Goal: Information Seeking & Learning: Learn about a topic

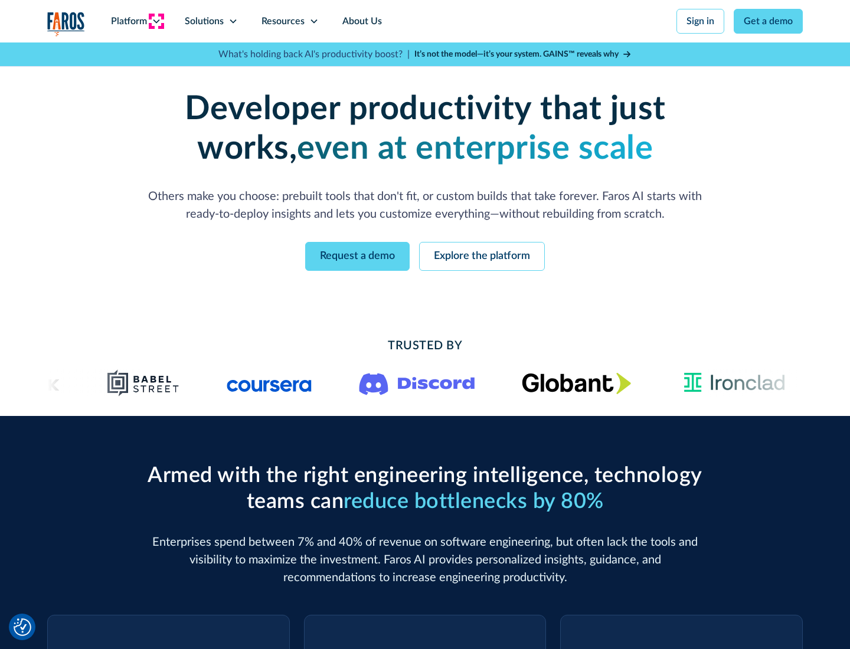
click at [156, 21] on icon at bounding box center [156, 21] width 9 height 9
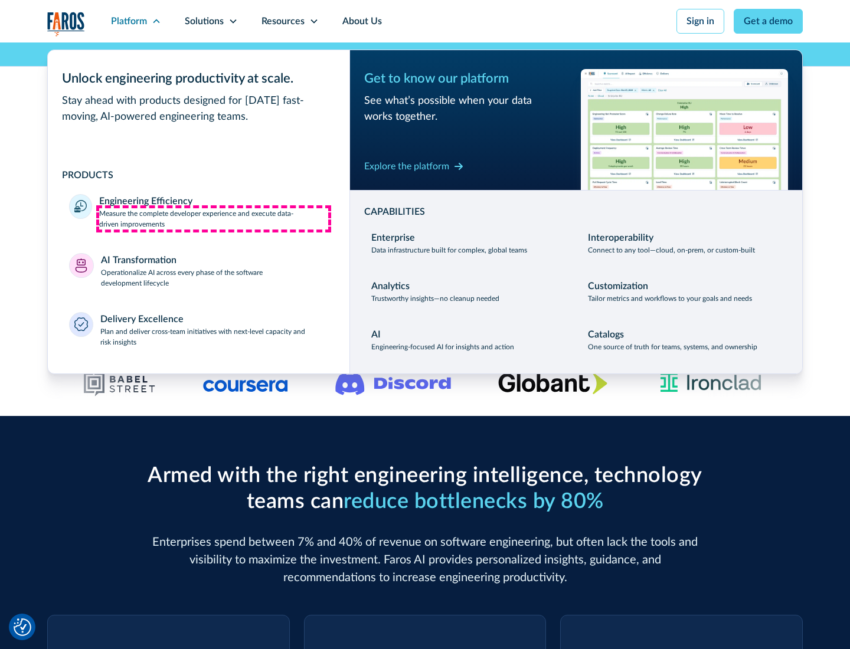
click at [214, 218] on p "Measure the complete developer experience and execute data-driven improvements" at bounding box center [213, 218] width 229 height 21
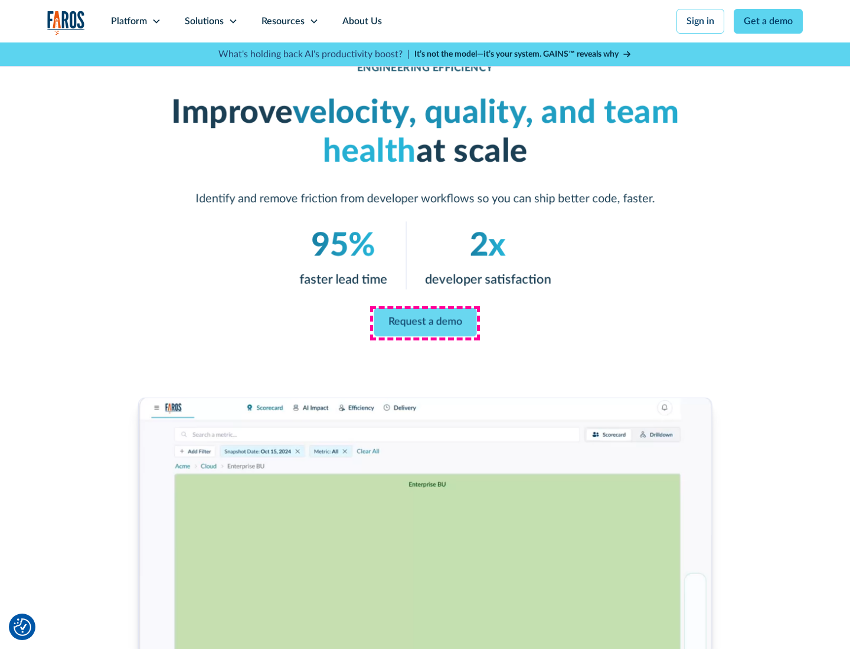
click at [425, 322] on link "Request a demo" at bounding box center [424, 322] width 103 height 28
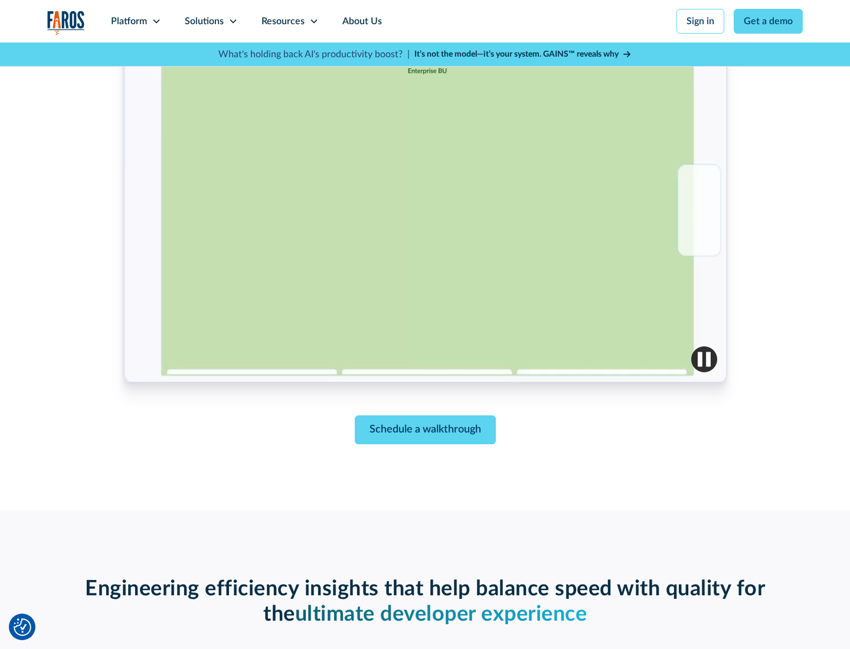
scroll to position [2588, 0]
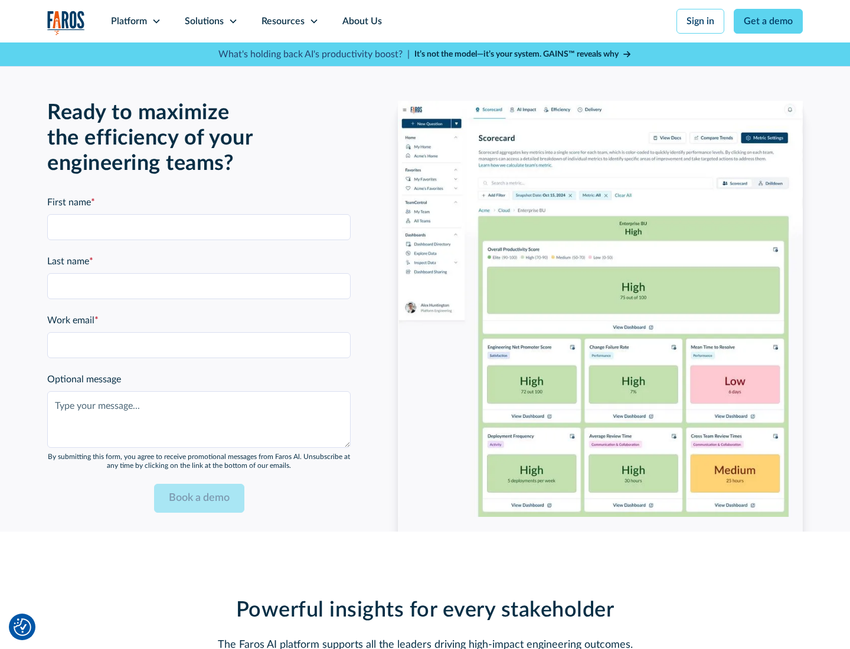
click at [156, 21] on icon at bounding box center [156, 21] width 9 height 9
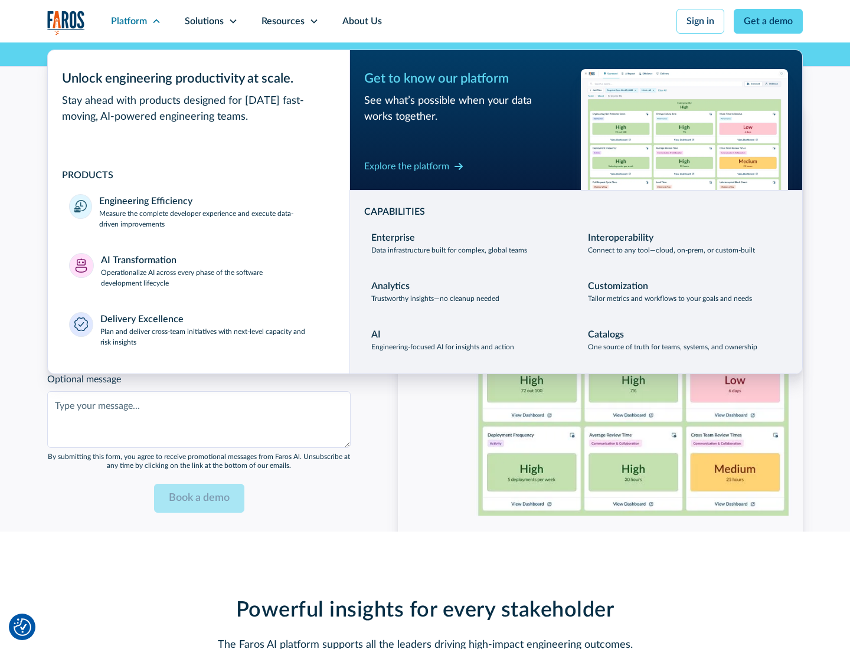
click at [214, 270] on p "Operationalize AI across every phase of the software development lifecycle" at bounding box center [215, 277] width 228 height 21
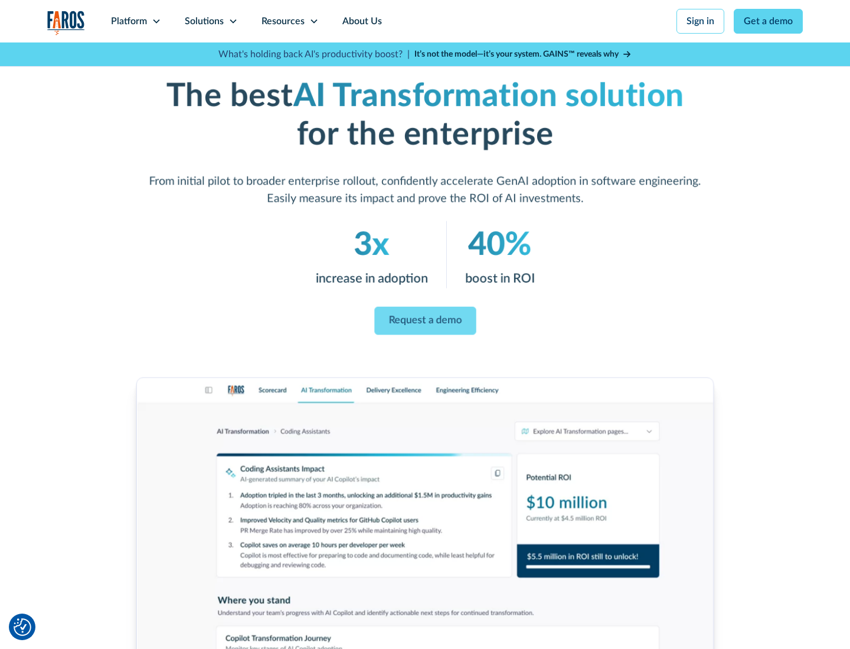
click at [425, 320] on link "Request a demo" at bounding box center [424, 321] width 101 height 28
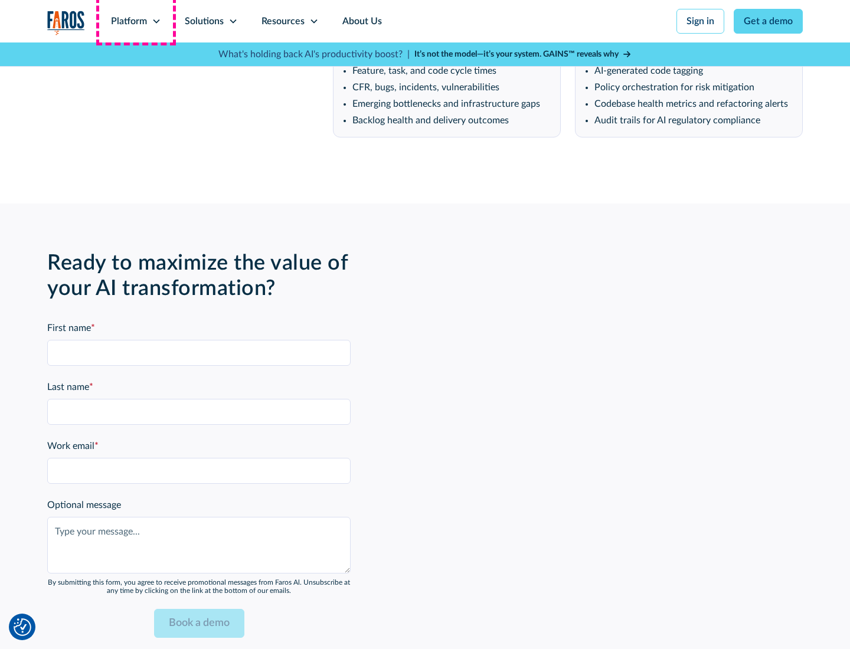
click at [136, 21] on div "Platform" at bounding box center [129, 21] width 36 height 14
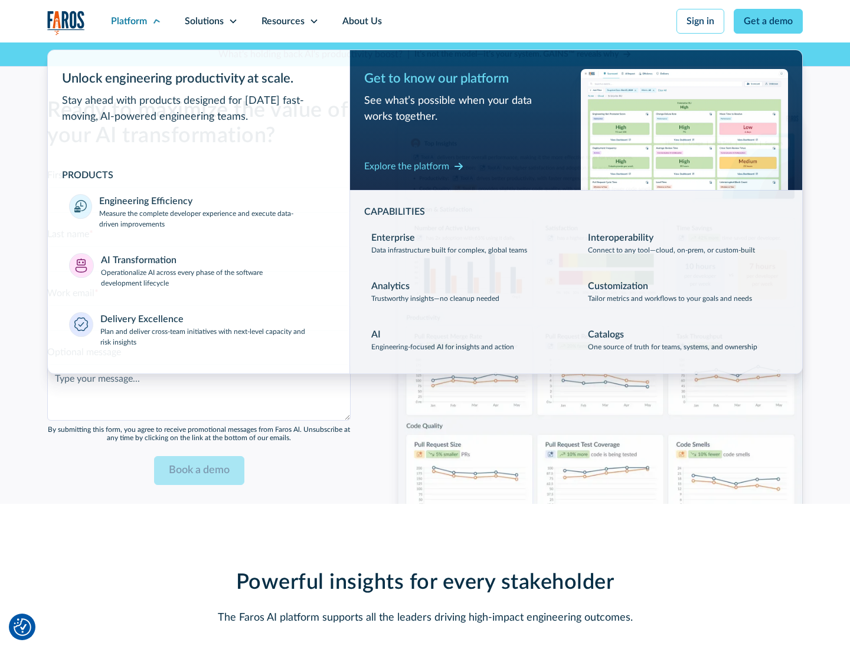
scroll to position [2872, 0]
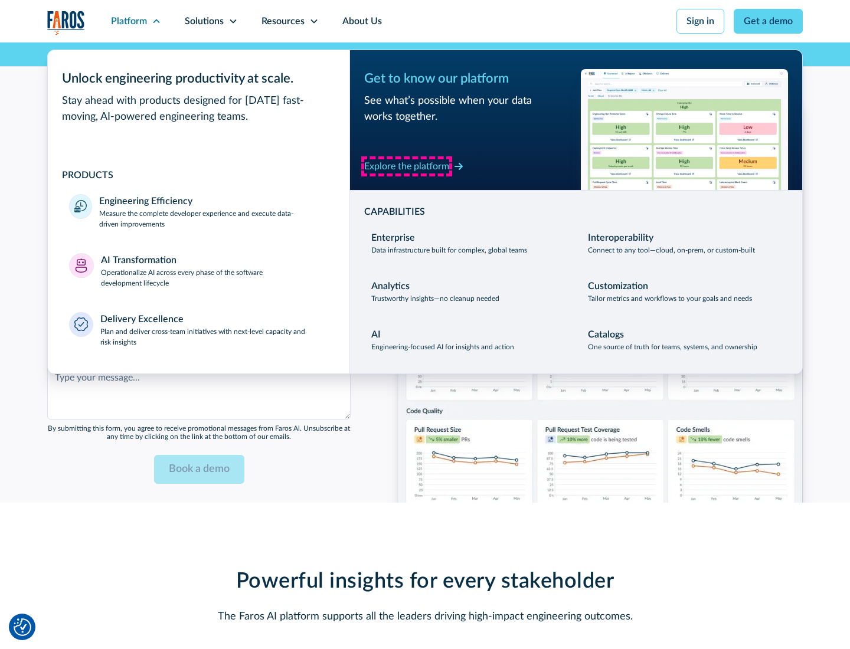
click at [407, 166] on div "Explore the platform" at bounding box center [406, 166] width 85 height 14
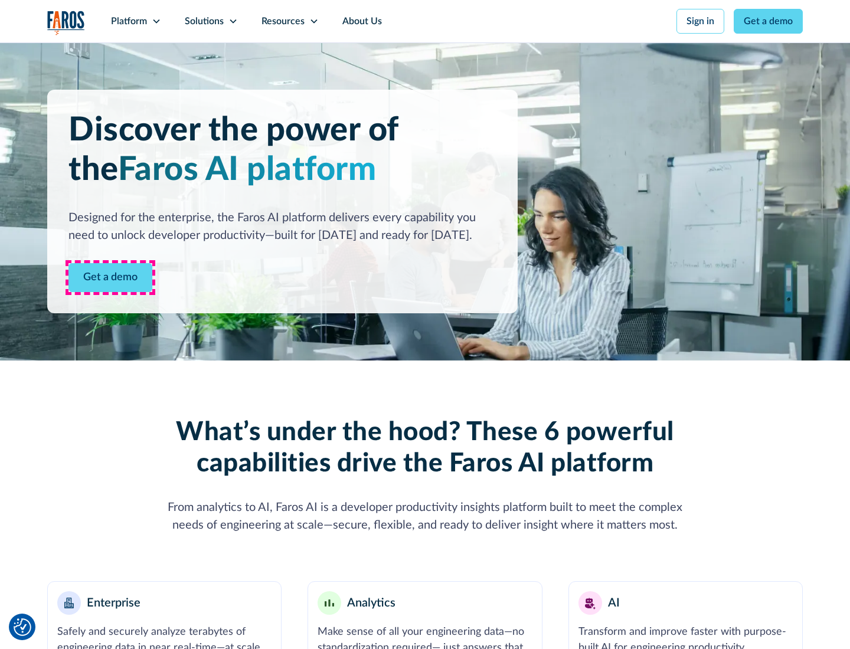
click at [110, 277] on link "Get a demo" at bounding box center [110, 277] width 84 height 29
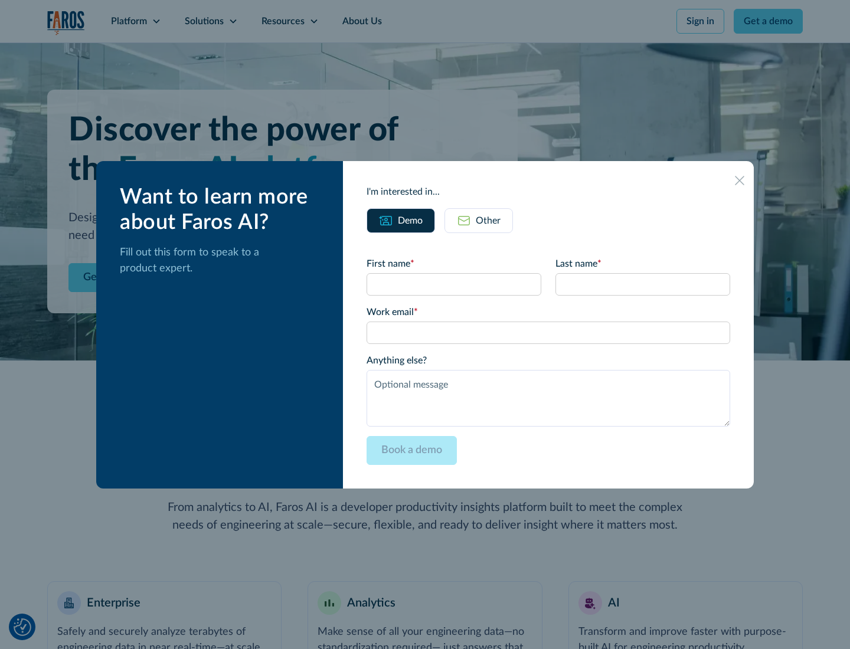
click at [488, 220] on div "Other" at bounding box center [488, 221] width 25 height 14
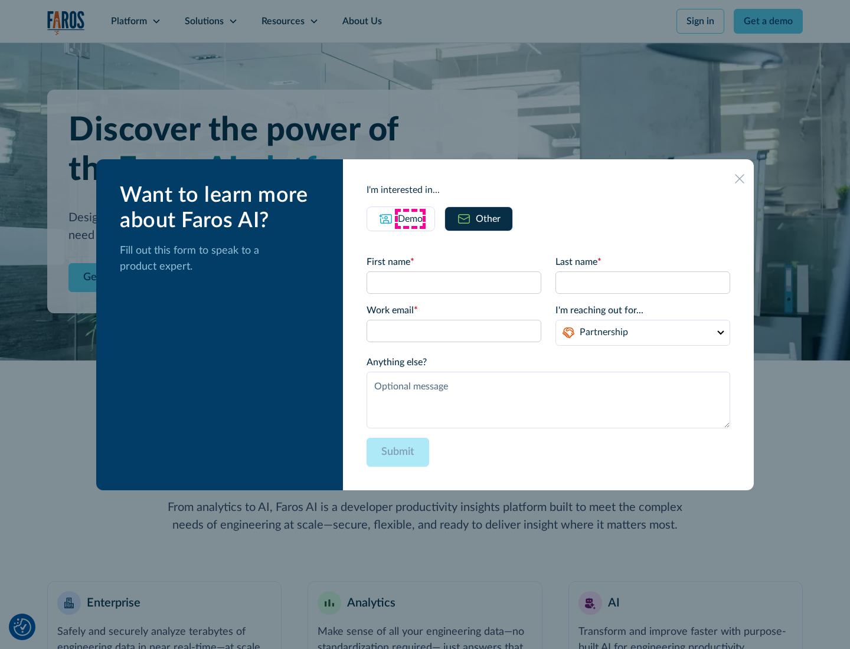
click at [410, 218] on div "Demo" at bounding box center [410, 219] width 25 height 14
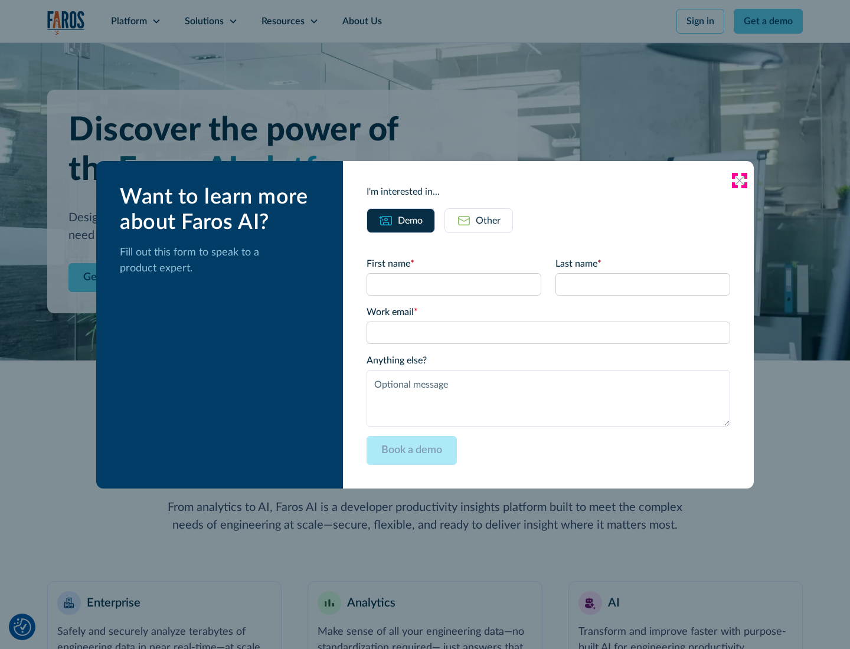
click at [739, 180] on icon at bounding box center [739, 180] width 9 height 9
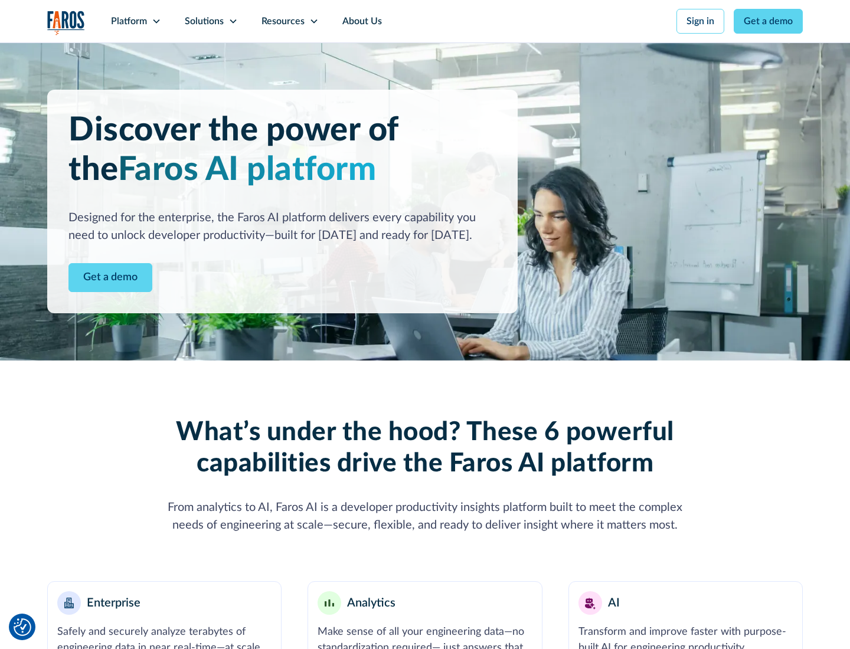
click at [156, 21] on icon at bounding box center [156, 21] width 9 height 9
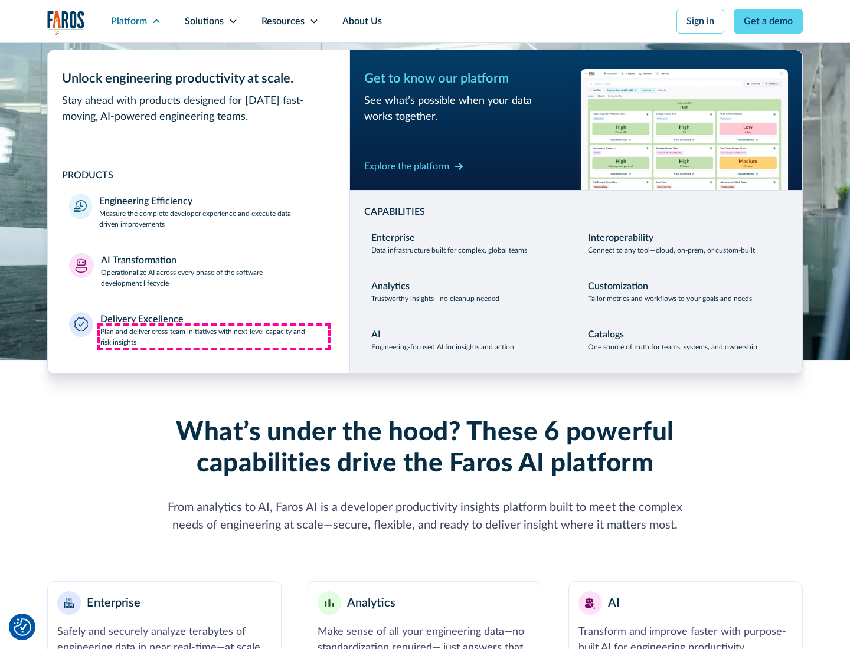
click at [214, 336] on p "Plan and deliver cross-team initiatives with next-level capacity and risk insig…" at bounding box center [214, 336] width 228 height 21
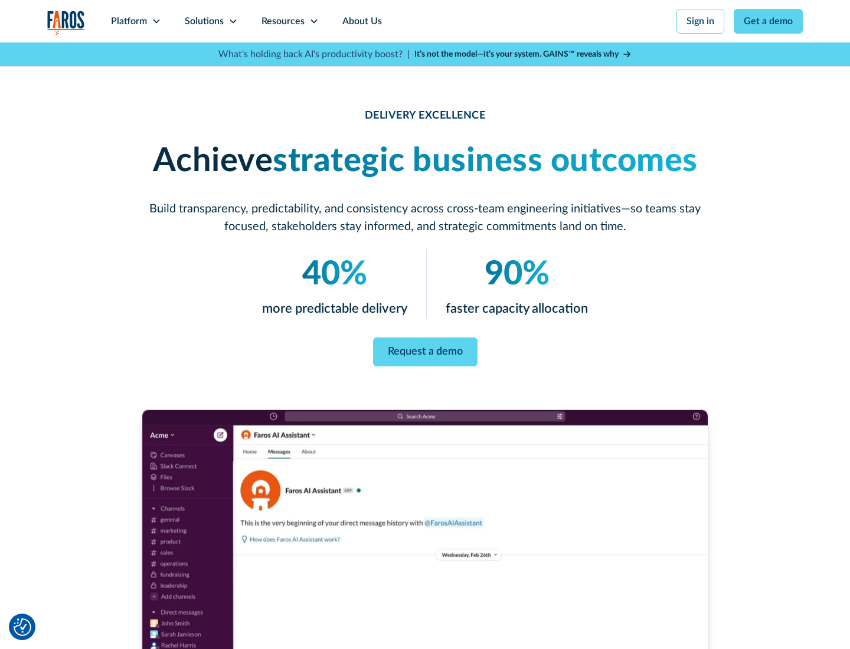
click at [232, 21] on icon at bounding box center [232, 21] width 9 height 9
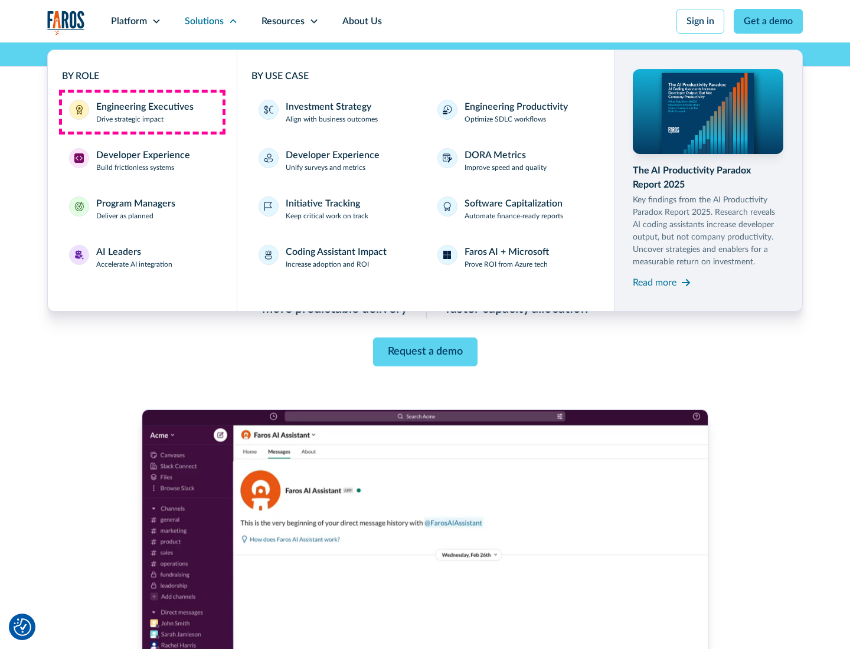
click at [142, 112] on div "Engineering Executives" at bounding box center [144, 107] width 97 height 14
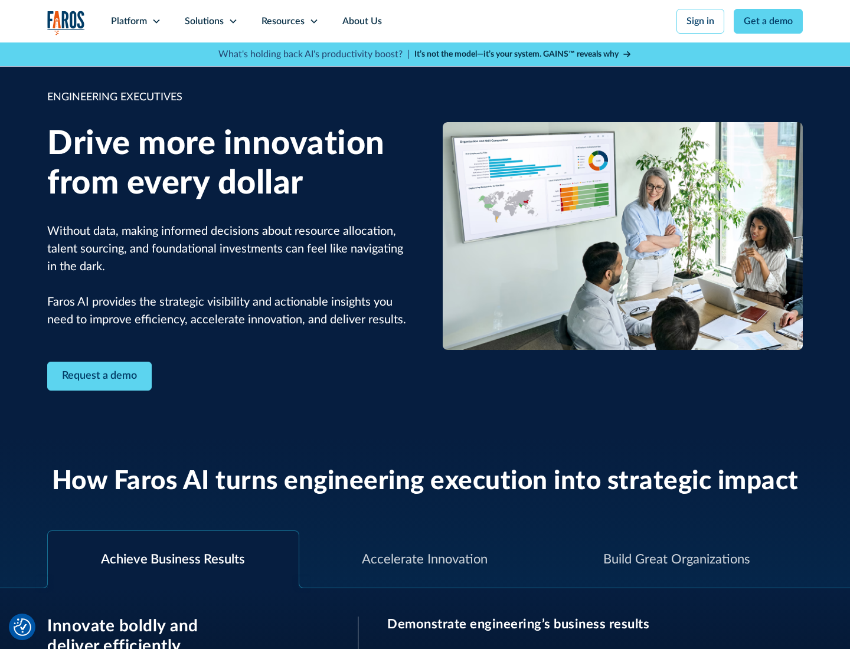
click at [232, 21] on icon at bounding box center [232, 21] width 9 height 9
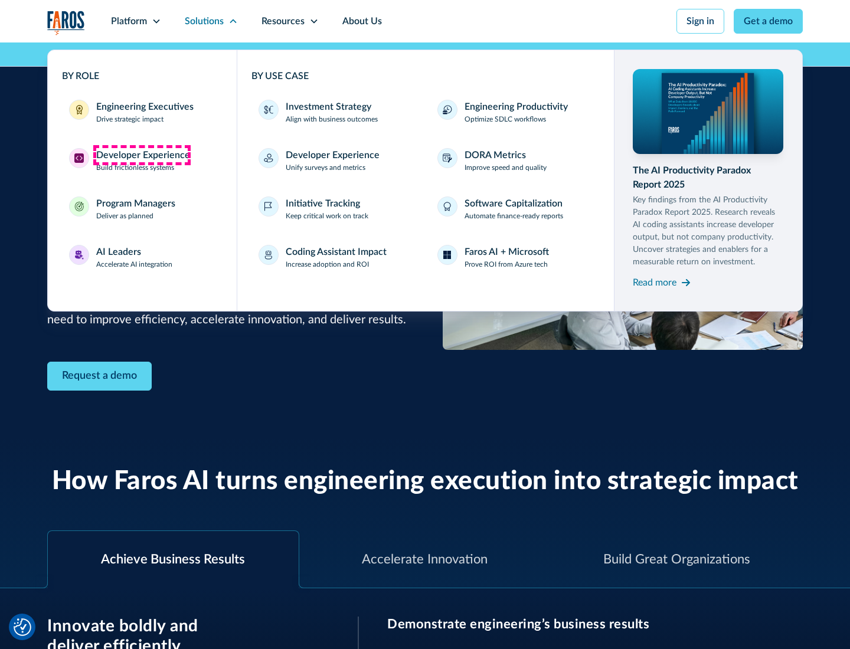
click at [142, 155] on div "Developer Experience" at bounding box center [143, 155] width 94 height 14
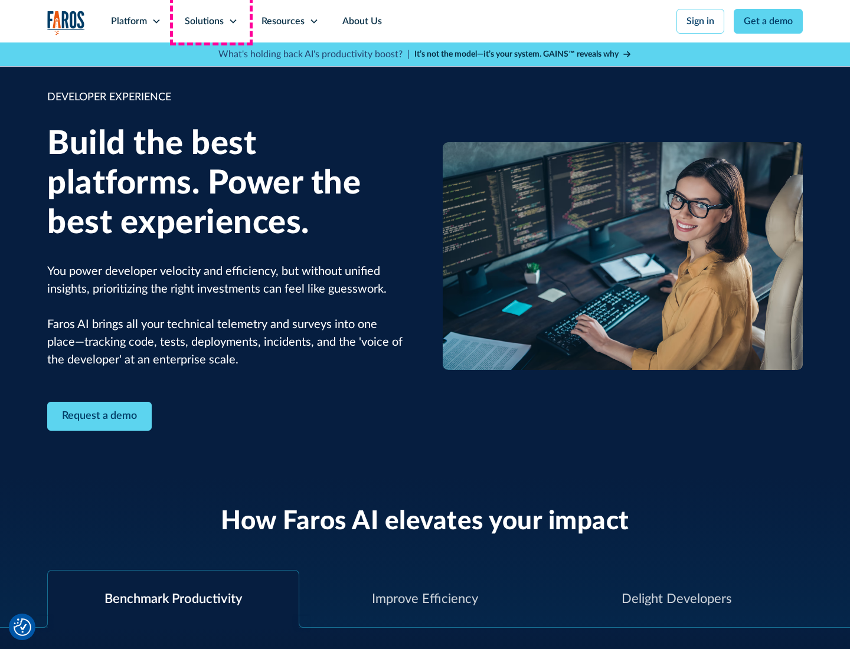
click at [211, 21] on div "Solutions" at bounding box center [204, 21] width 39 height 14
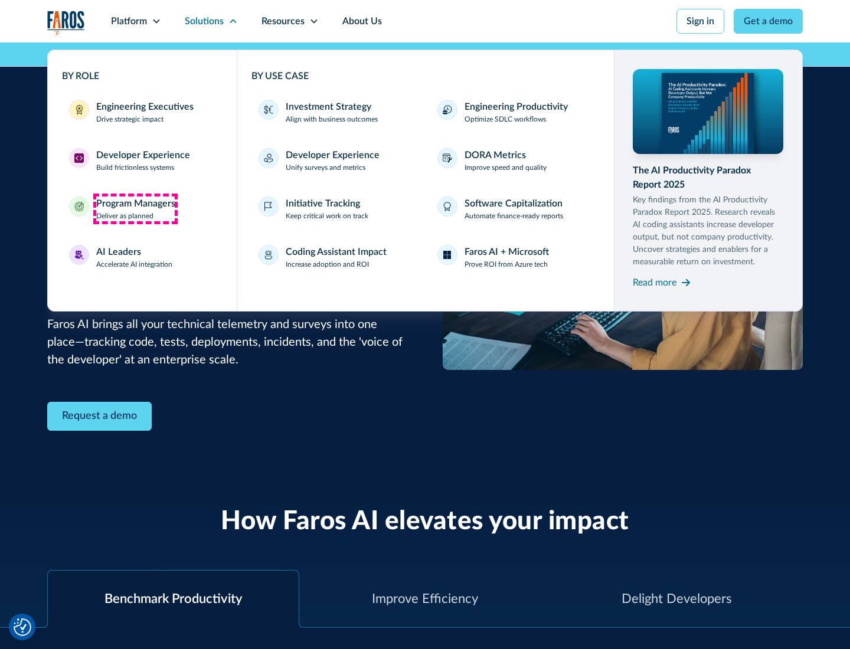
click at [135, 209] on div "Program Managers" at bounding box center [135, 203] width 79 height 14
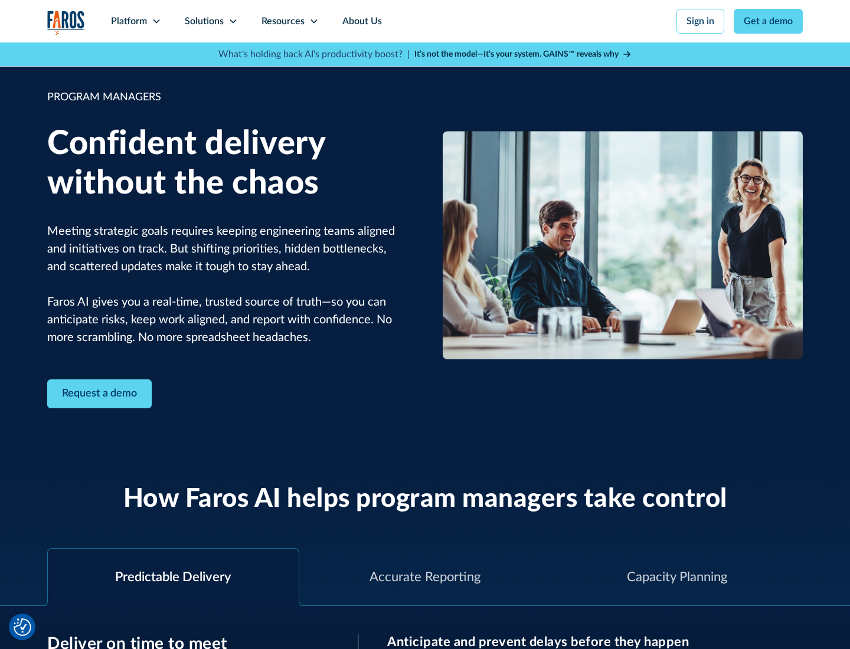
click at [232, 21] on icon at bounding box center [232, 21] width 9 height 9
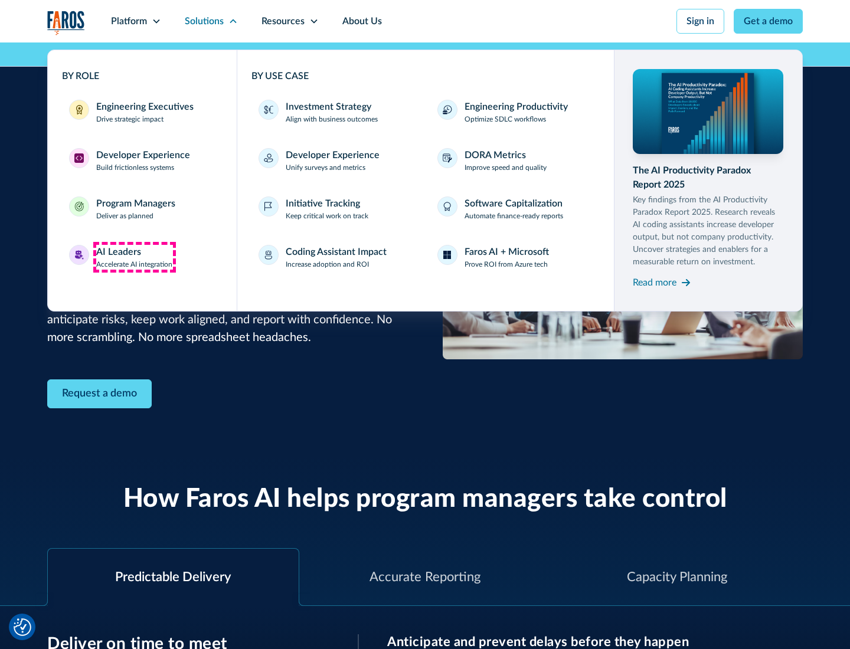
click at [135, 257] on div "AI Leaders" at bounding box center [118, 252] width 45 height 14
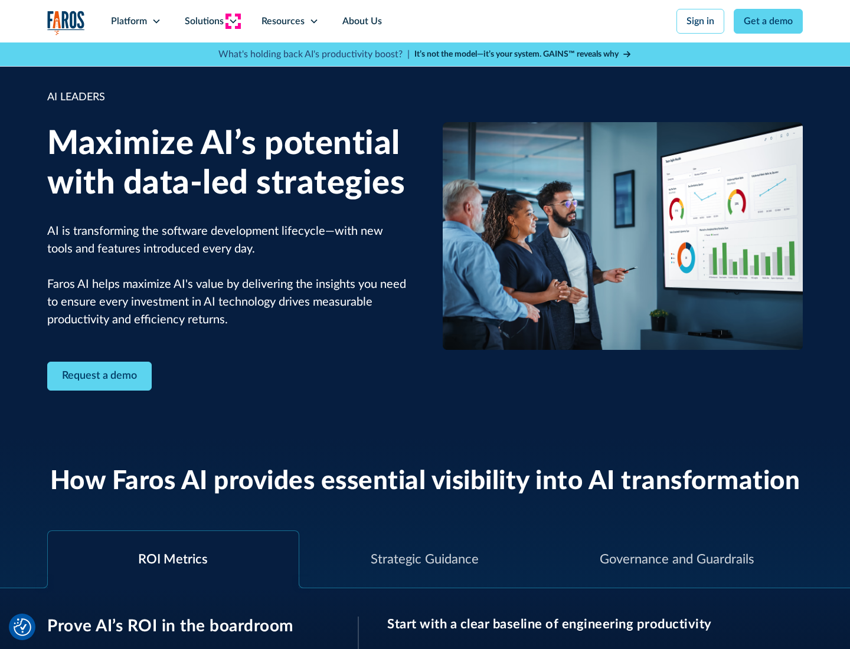
click at [232, 21] on icon at bounding box center [232, 21] width 9 height 9
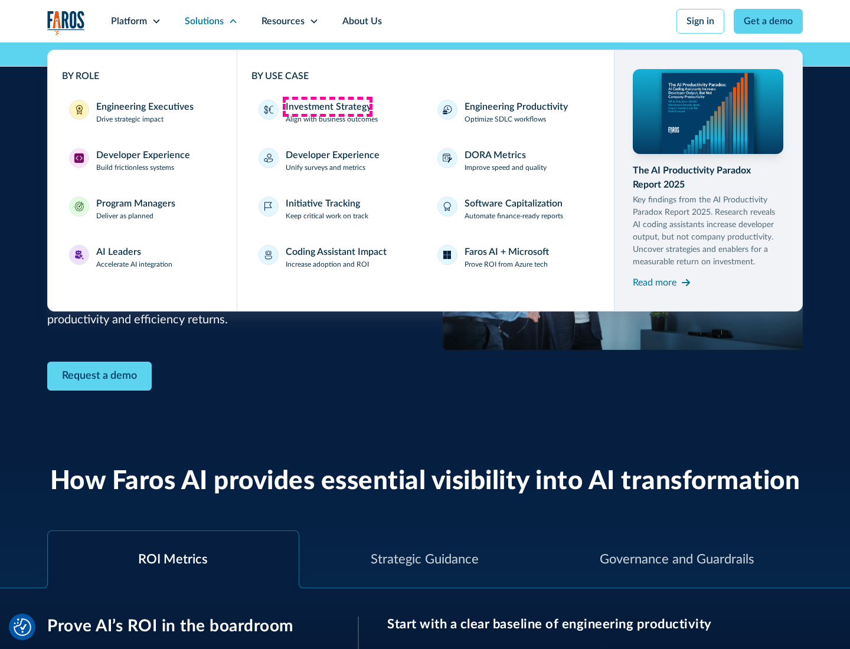
click at [327, 107] on div "Investment Strategy" at bounding box center [329, 107] width 86 height 14
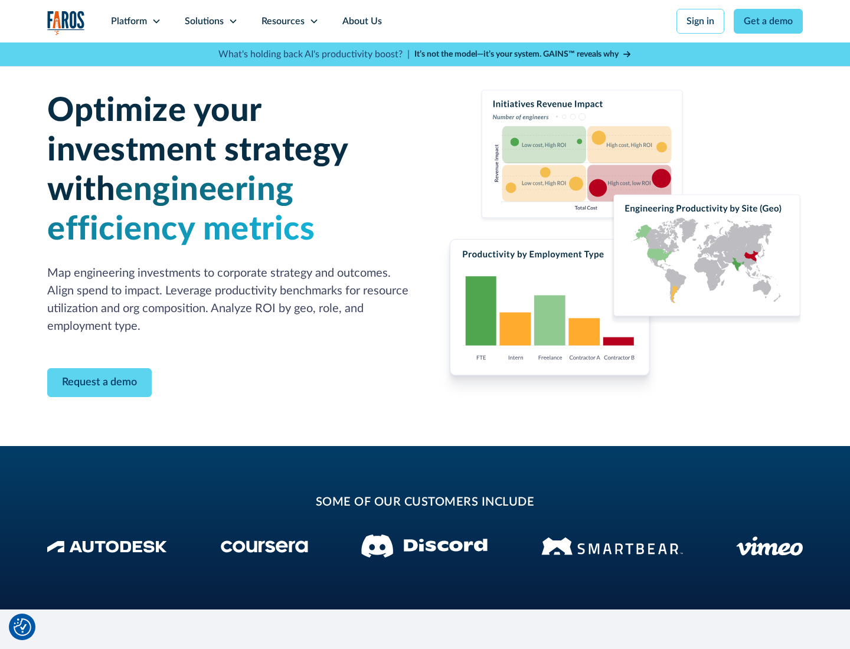
click at [232, 21] on icon at bounding box center [232, 21] width 9 height 9
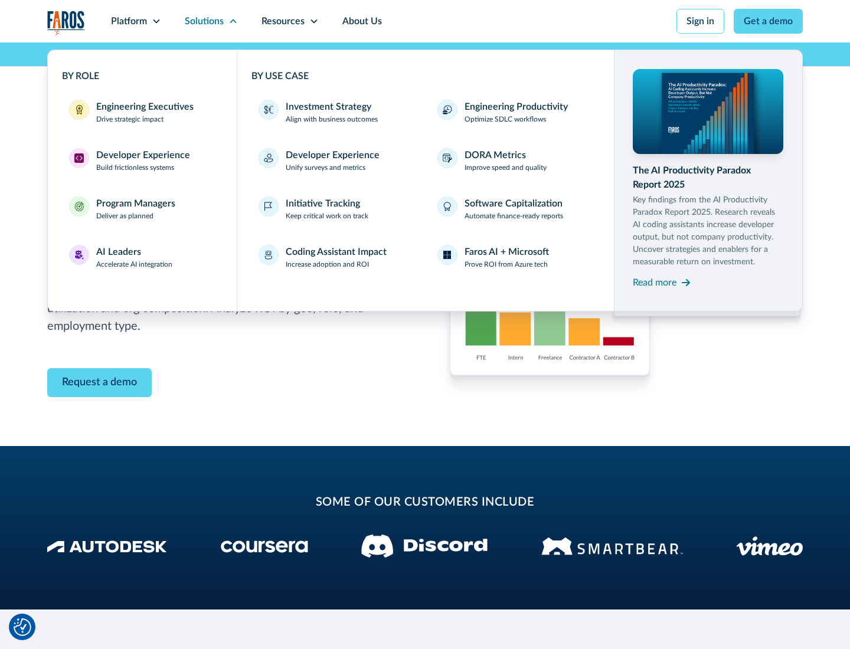
click at [506, 264] on p "Prove ROI from Azure tech" at bounding box center [505, 264] width 83 height 11
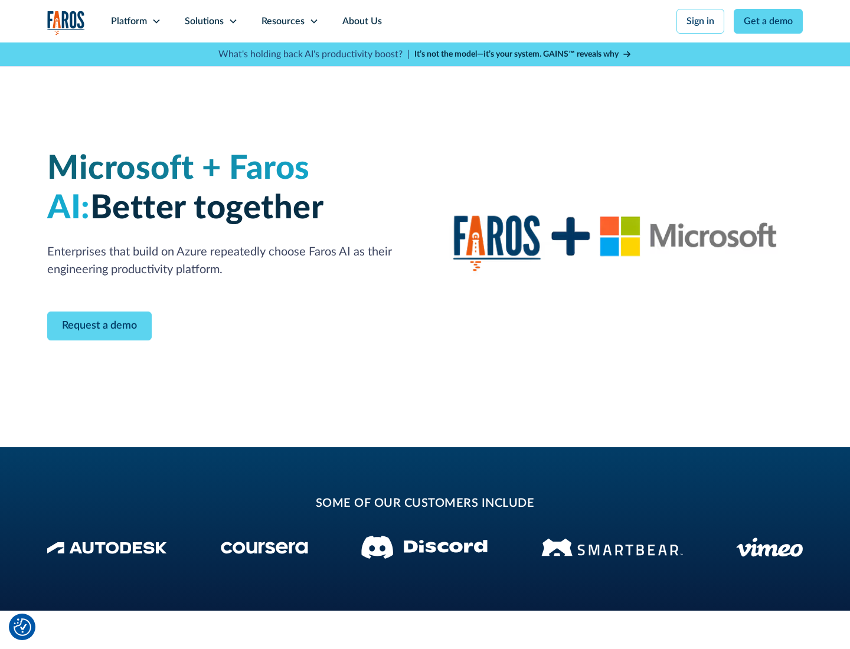
click at [232, 21] on icon at bounding box center [232, 21] width 9 height 9
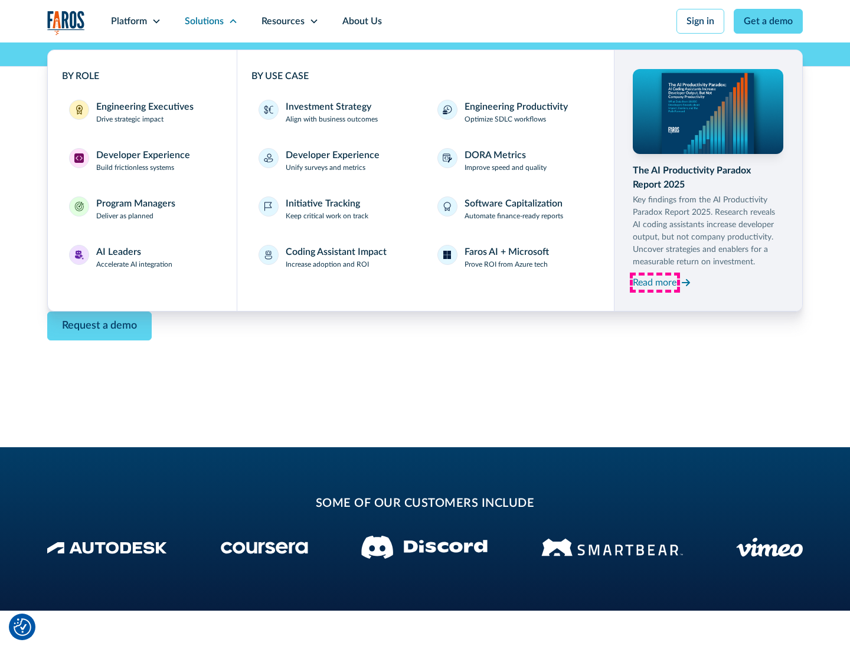
click at [654, 282] on div "Read more" at bounding box center [654, 283] width 44 height 14
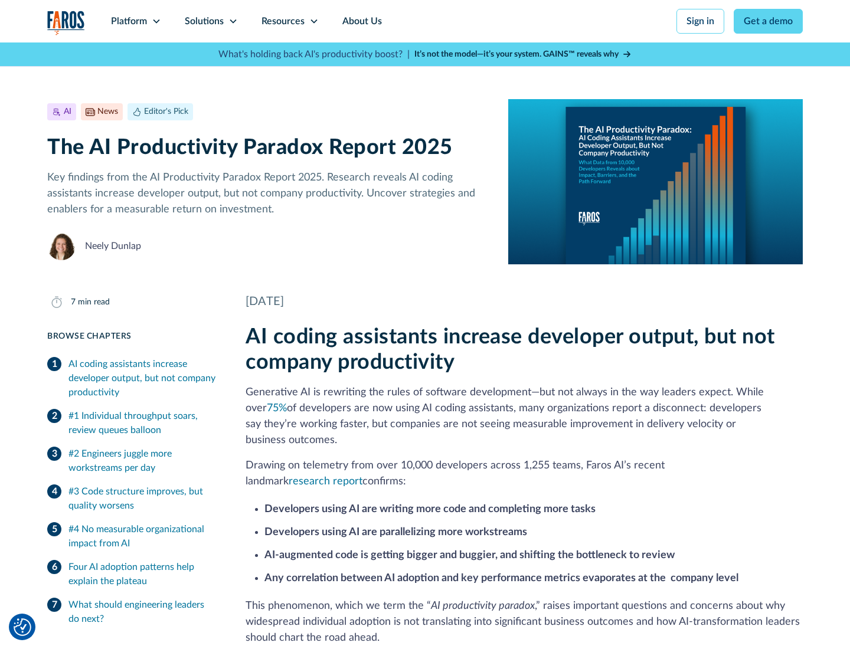
click at [313, 21] on icon at bounding box center [313, 21] width 9 height 9
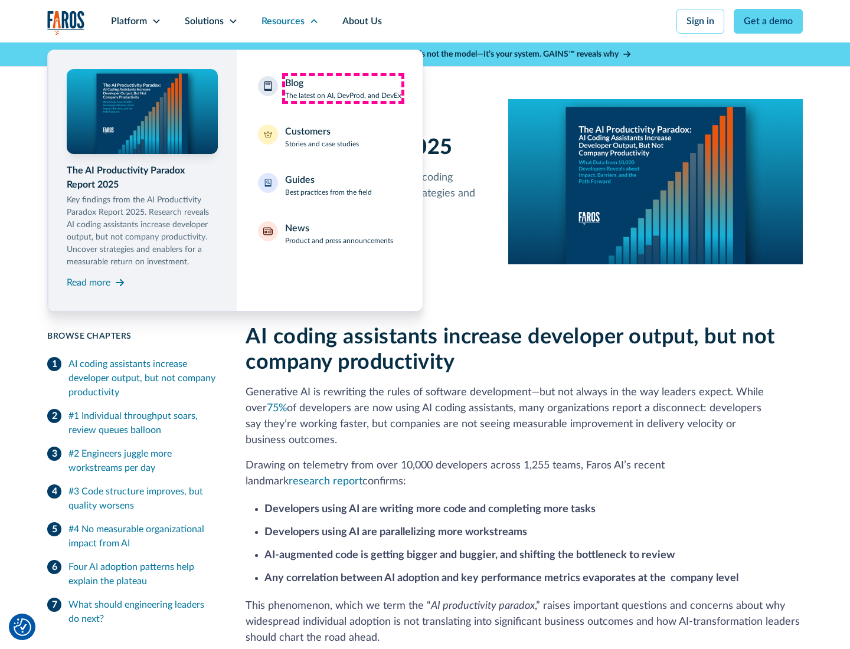
click at [343, 89] on div "Blog The latest on AI, DevProd, and DevEx" at bounding box center [343, 88] width 116 height 25
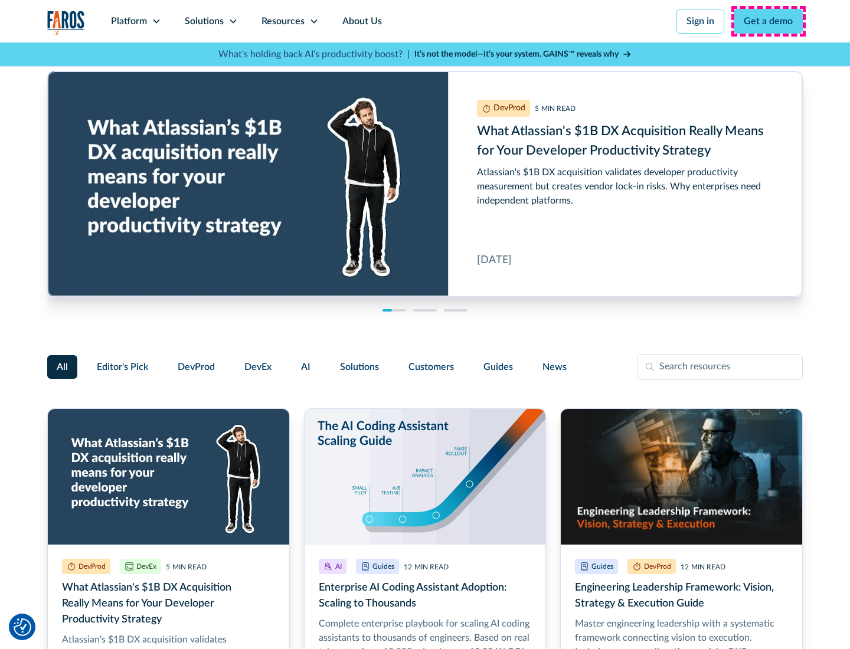
click at [768, 21] on link "Get a demo" at bounding box center [767, 21] width 69 height 25
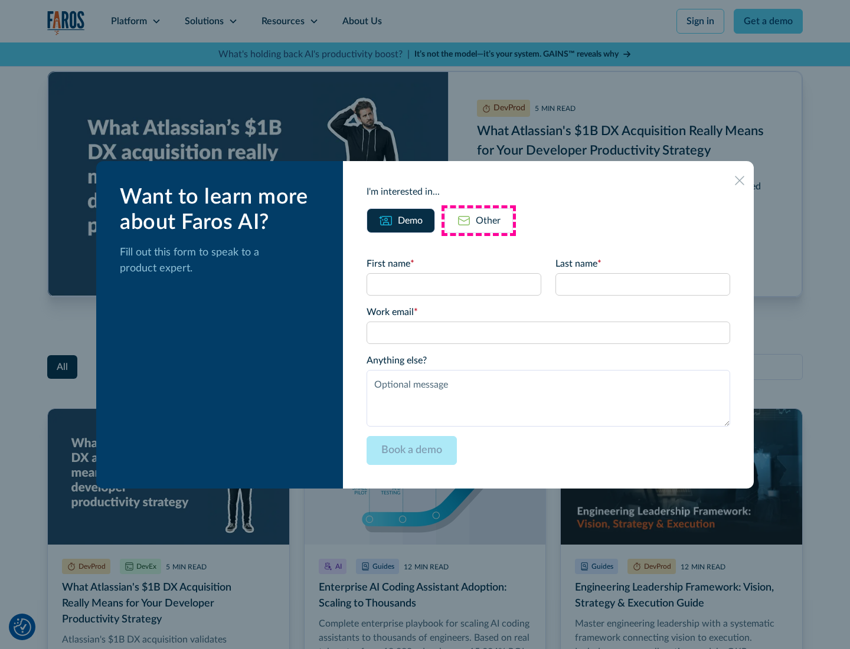
click at [478, 220] on div "Other" at bounding box center [488, 221] width 25 height 14
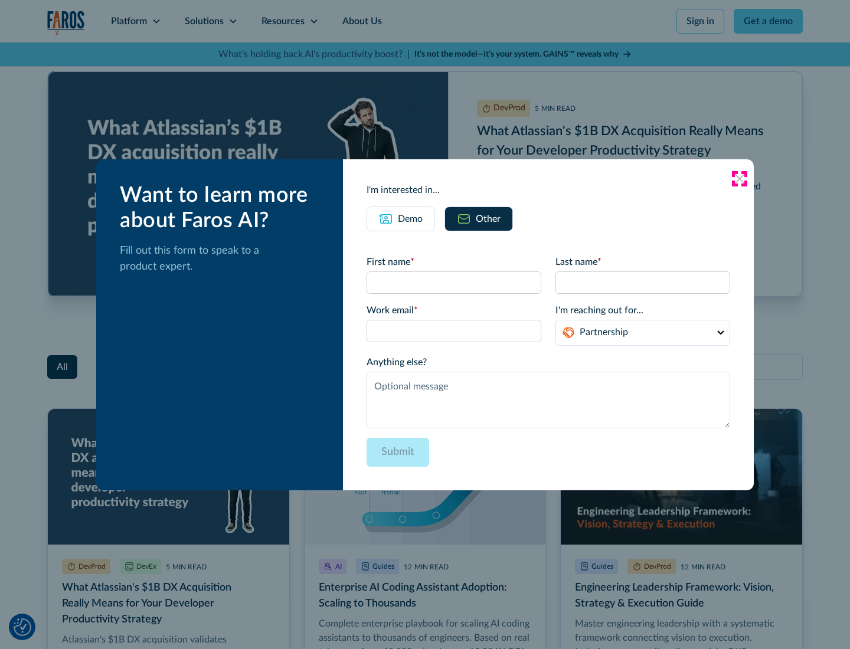
click at [739, 178] on icon at bounding box center [739, 178] width 9 height 9
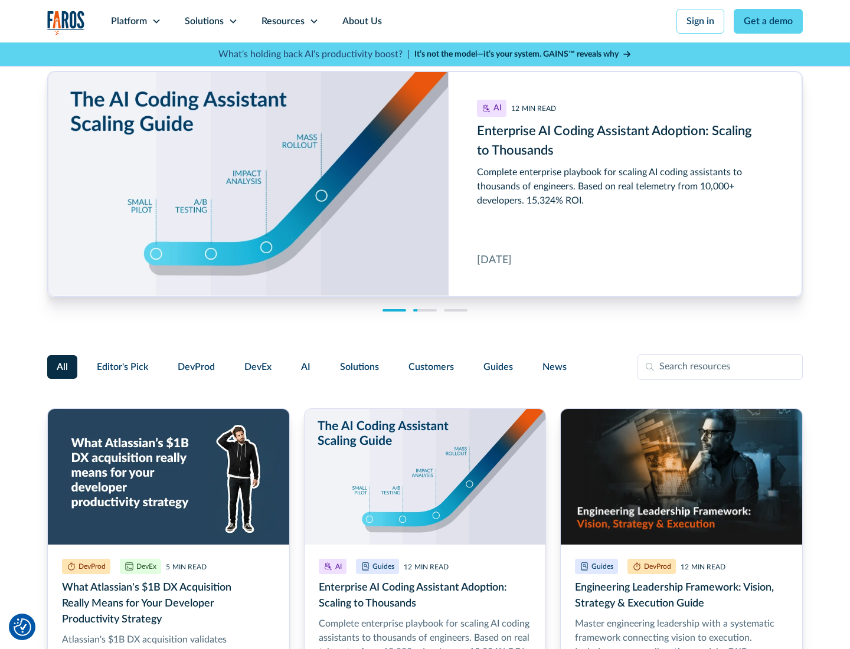
click at [360, 21] on link "About Us" at bounding box center [361, 21] width 63 height 42
